Goal: Find contact information: Find contact information

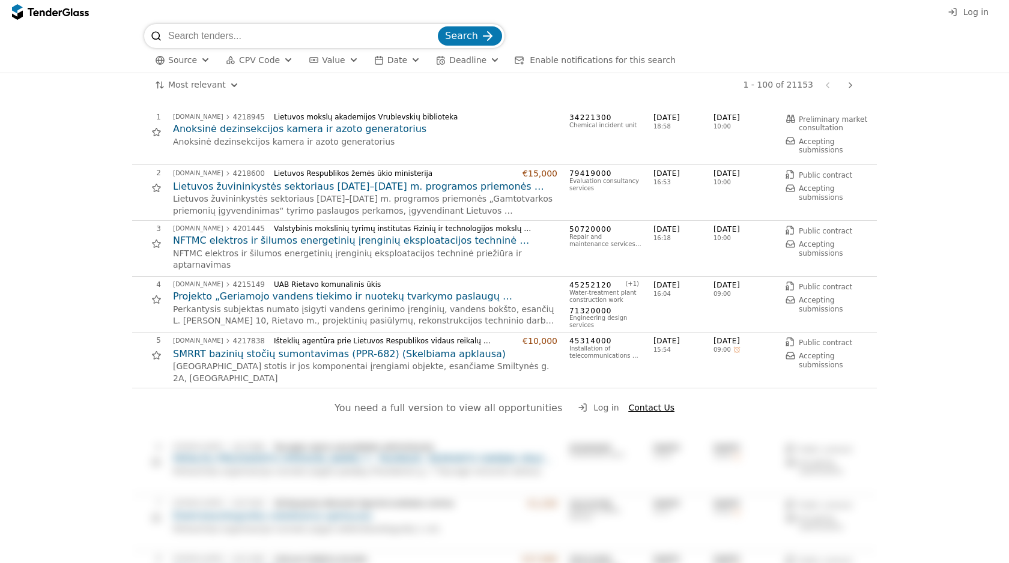
click at [333, 62] on span "Value" at bounding box center [333, 60] width 23 height 10
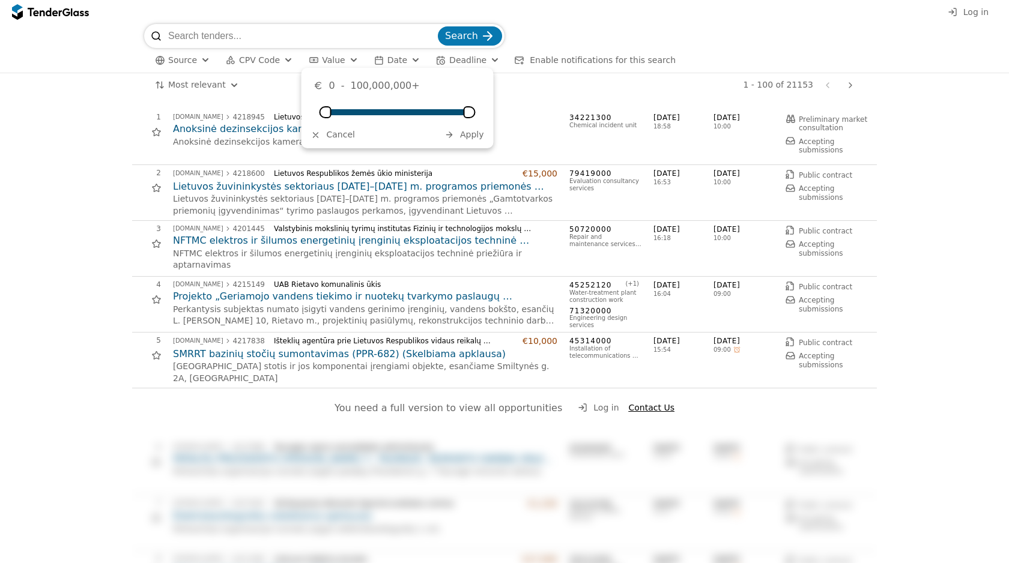
click at [333, 62] on span "Value" at bounding box center [333, 60] width 23 height 10
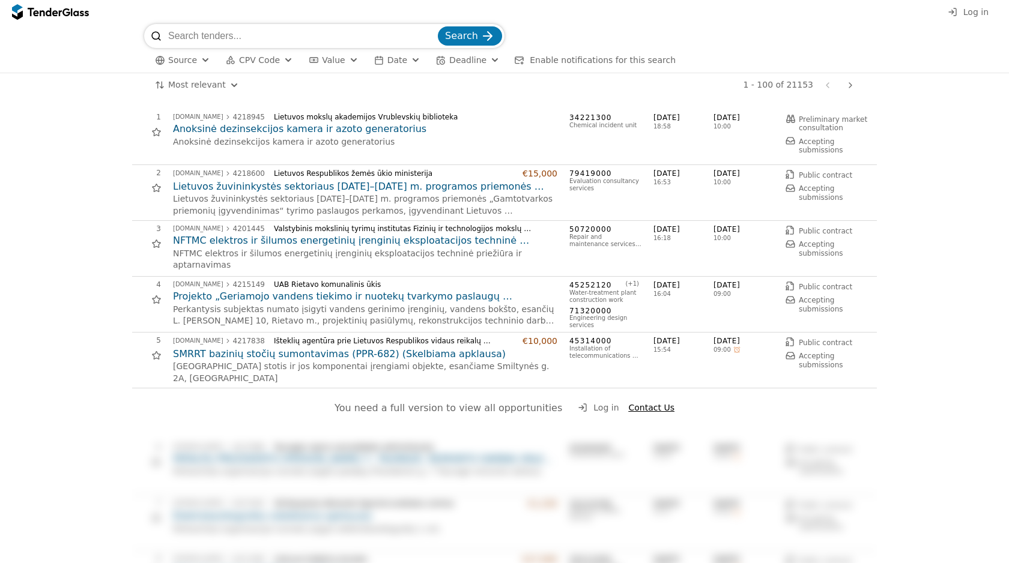
click at [387, 61] on span "Date" at bounding box center [397, 60] width 20 height 10
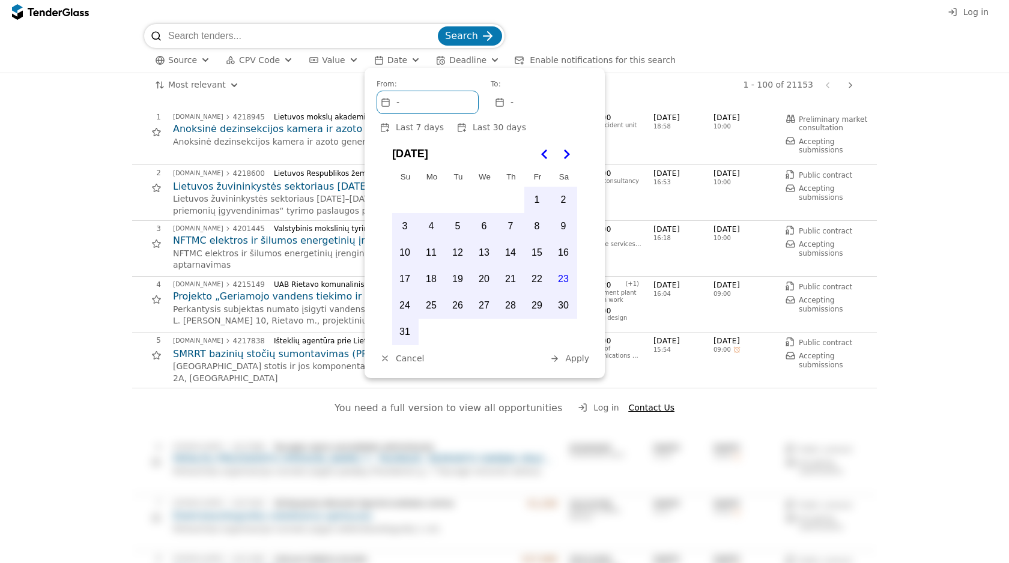
click at [387, 61] on span "Date" at bounding box center [397, 60] width 20 height 10
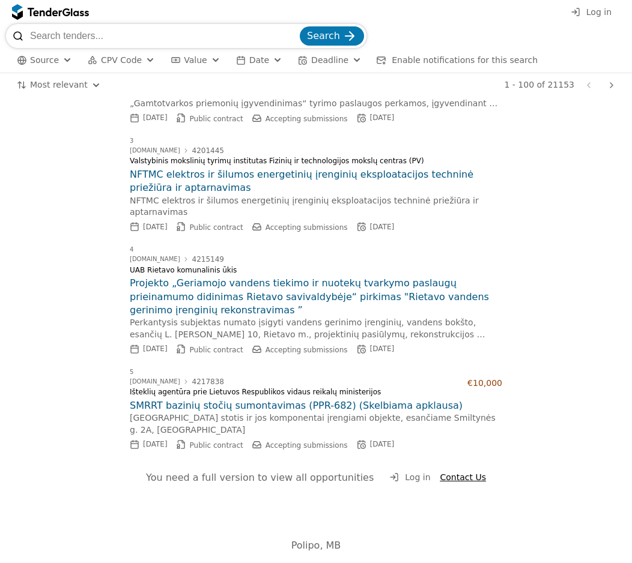
scroll to position [172, 0]
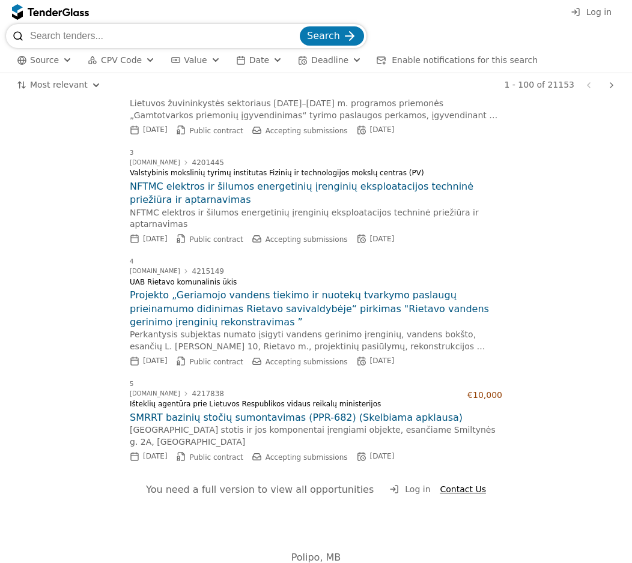
click at [315, 552] on span "Polipo, MB" at bounding box center [316, 557] width 50 height 11
click at [314, 552] on span "Polipo, MB" at bounding box center [316, 557] width 50 height 11
copy span "Polipo"
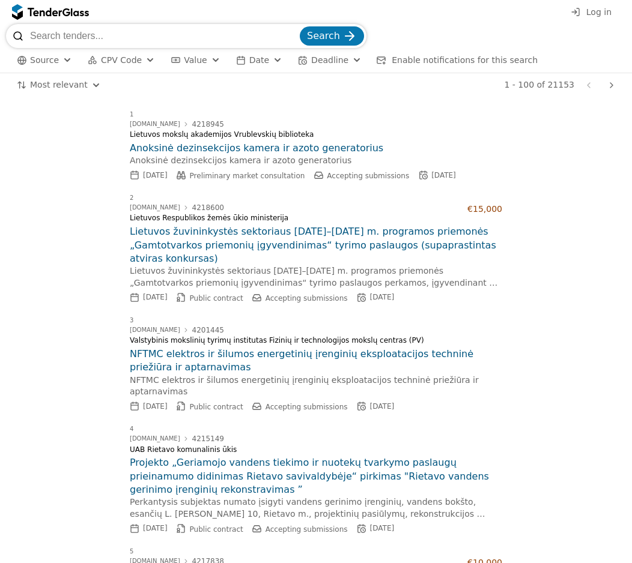
scroll to position [0, 0]
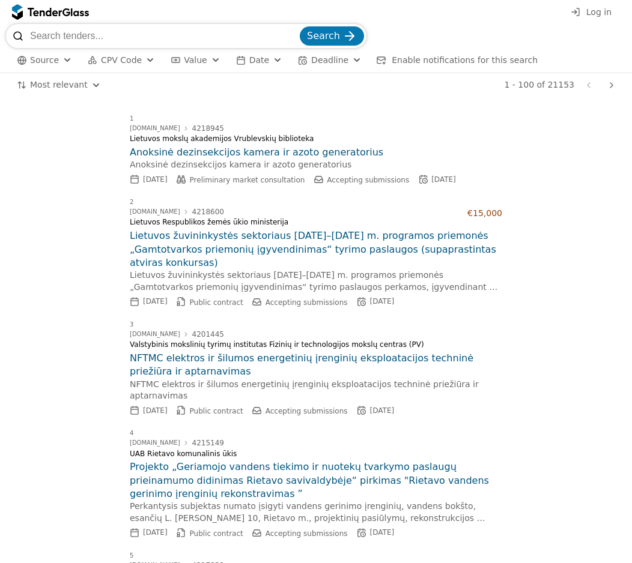
click at [596, 7] on span "Log in" at bounding box center [598, 12] width 25 height 10
